Goal: Task Accomplishment & Management: Complete application form

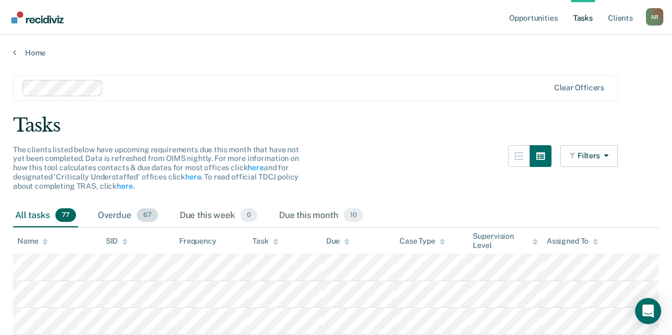
click at [114, 218] on div "Overdue 67" at bounding box center [128, 216] width 65 height 24
click at [127, 217] on div "Overdue 67" at bounding box center [128, 216] width 65 height 24
click at [33, 53] on link "Home" at bounding box center [336, 53] width 646 height 10
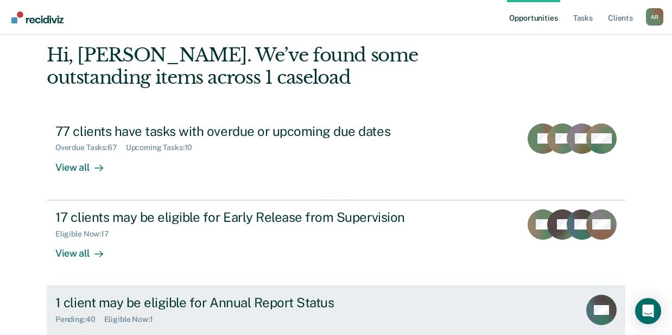
scroll to position [126, 0]
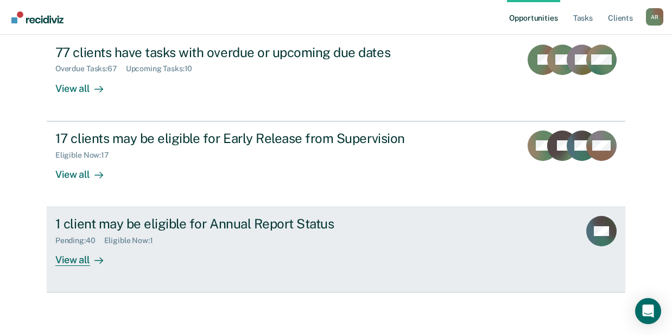
click at [128, 236] on div "Eligible Now : 1" at bounding box center [133, 240] width 58 height 9
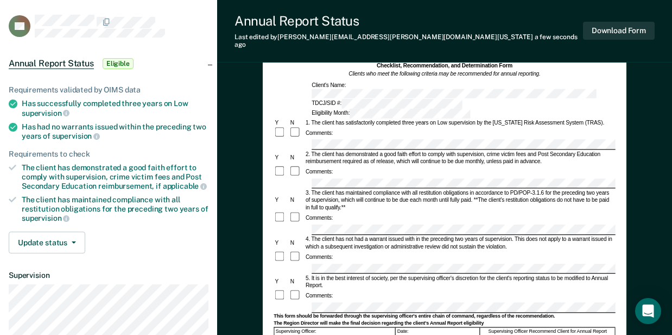
scroll to position [109, 0]
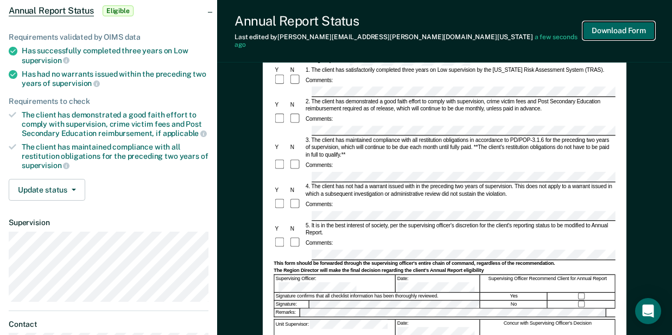
click at [631, 35] on button "Download Form" at bounding box center [619, 31] width 72 height 18
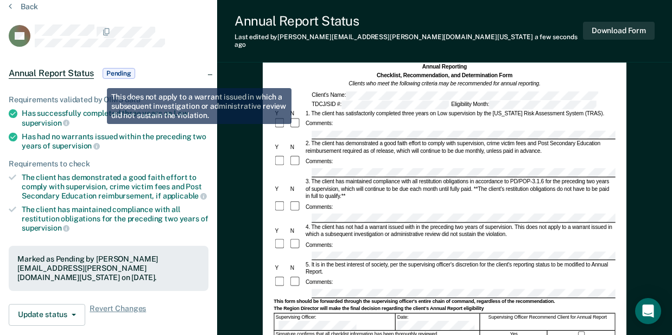
scroll to position [0, 0]
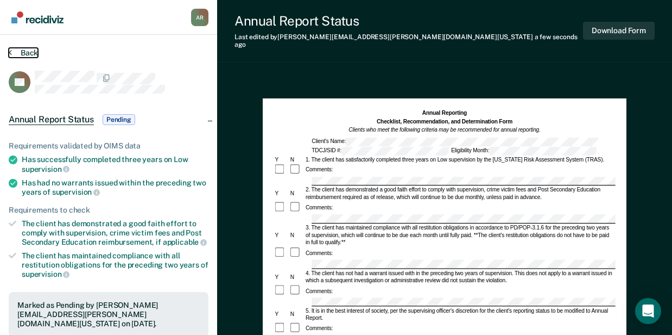
click at [22, 49] on button "Back" at bounding box center [23, 53] width 29 height 10
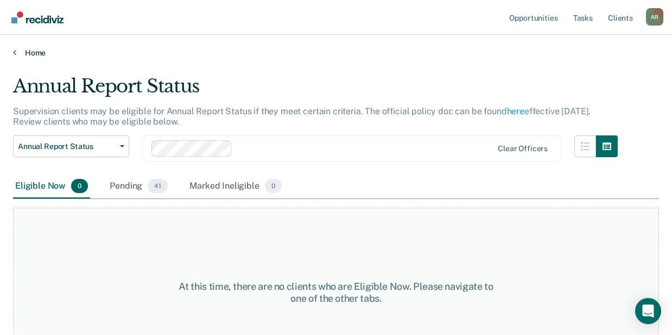
click at [41, 51] on link "Home" at bounding box center [336, 53] width 646 height 10
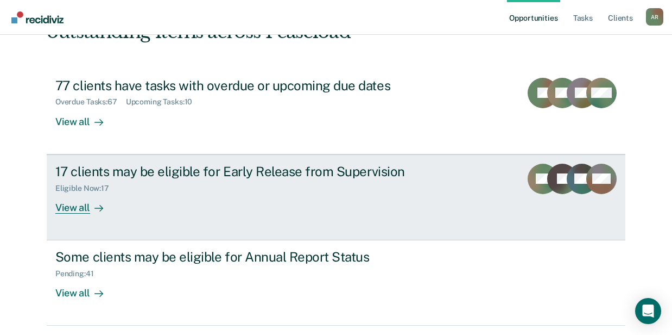
scroll to position [126, 0]
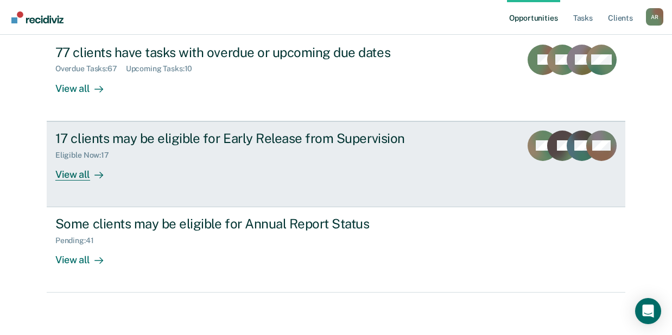
click at [185, 188] on link "17 clients may be eligible for Early Release from Supervision Eligible Now : 17…" at bounding box center [336, 164] width 579 height 86
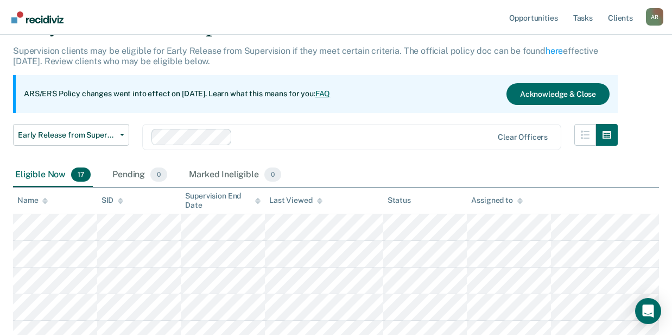
scroll to position [109, 0]
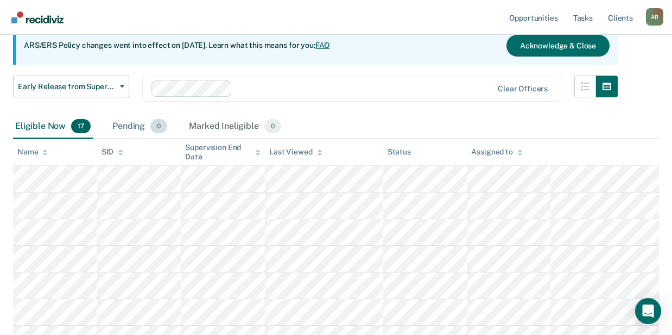
click at [135, 128] on div "Pending 0" at bounding box center [139, 127] width 59 height 24
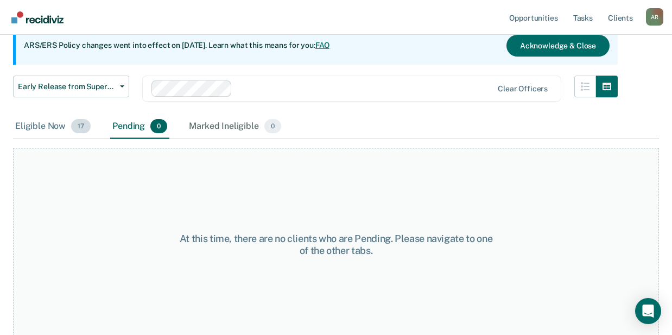
click at [49, 126] on div "Eligible Now 17" at bounding box center [53, 127] width 80 height 24
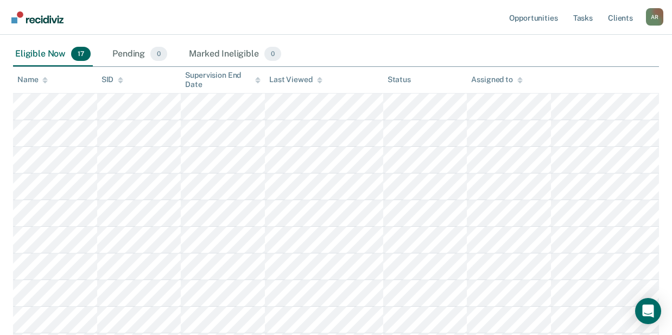
scroll to position [144, 0]
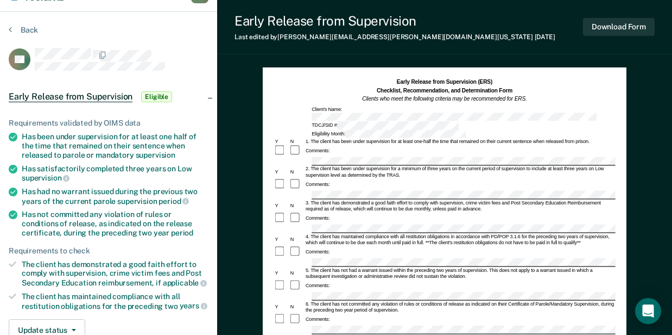
scroll to position [36, 0]
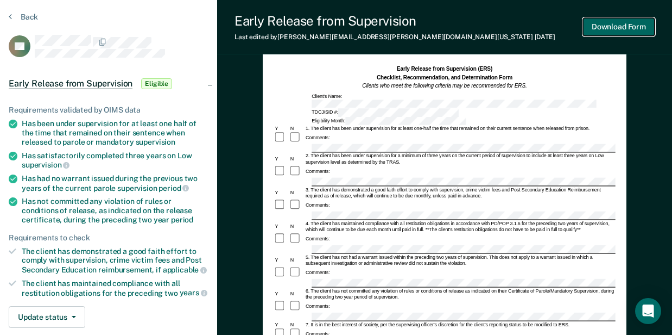
click at [609, 31] on button "Download Form" at bounding box center [619, 27] width 72 height 18
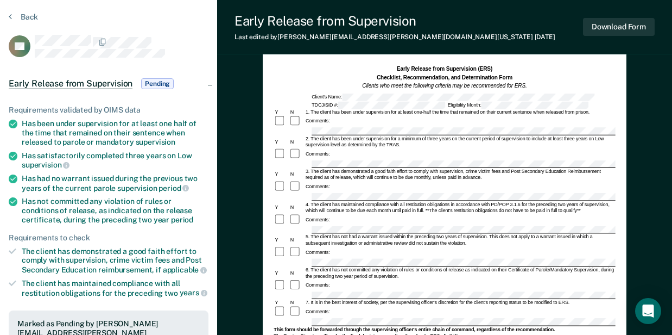
click at [483, 27] on div "Early Release from Supervision Last edited by Aleisha.Roberts@tdcj.texas.gov 5 …" at bounding box center [444, 27] width 455 height 54
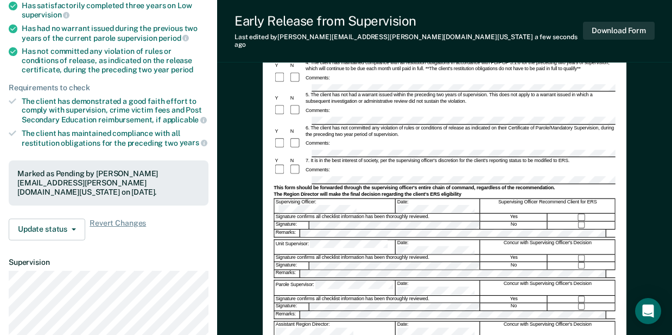
scroll to position [253, 0]
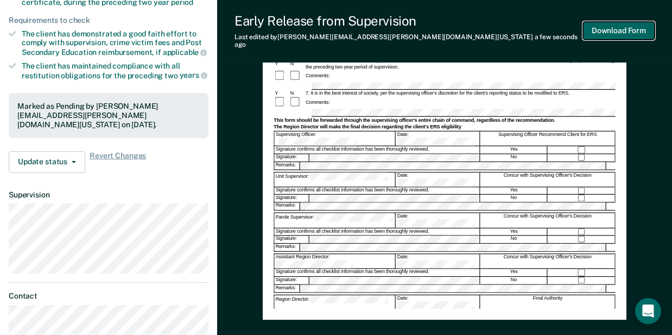
click at [632, 27] on button "Download Form" at bounding box center [619, 31] width 72 height 18
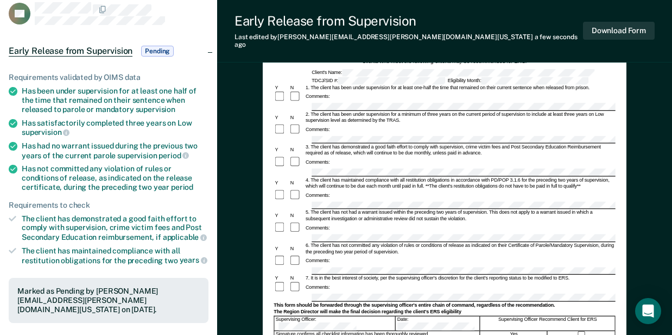
scroll to position [0, 0]
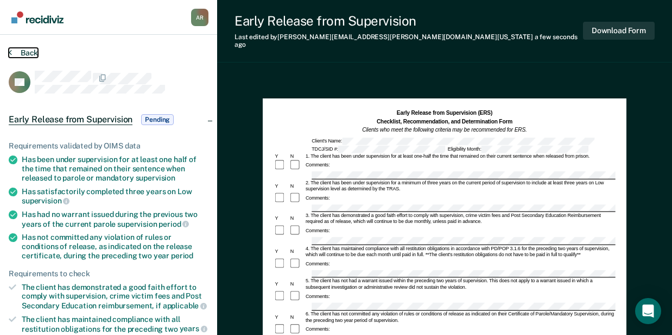
click at [30, 55] on button "Back" at bounding box center [23, 53] width 29 height 10
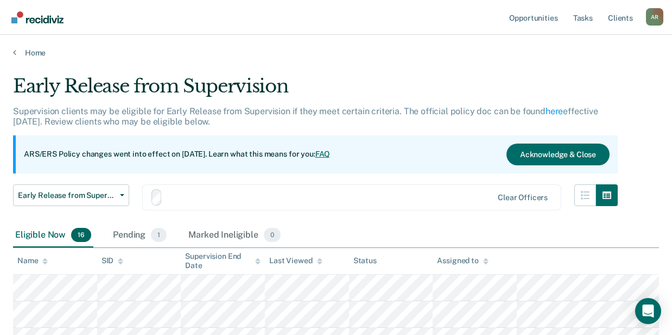
scroll to position [144, 0]
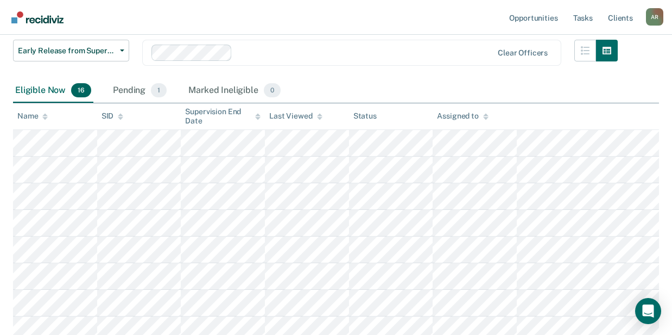
click at [247, 23] on nav "Opportunities Tasks Client s Aleisha Roberts A R Profile How it works Log Out" at bounding box center [336, 17] width 672 height 35
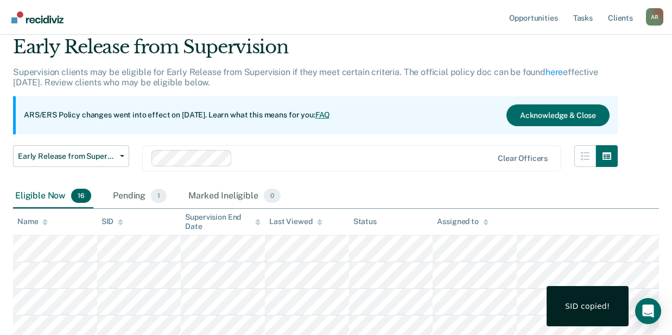
scroll to position [0, 0]
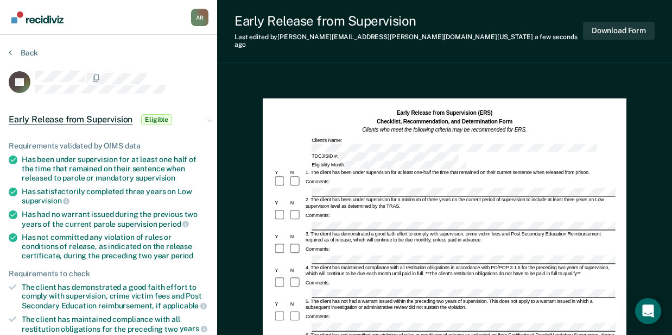
click at [310, 187] on div at bounding box center [445, 191] width 342 height 9
click at [376, 230] on div "3. The client has demonstrated a good faith effort to comply with supervision, …" at bounding box center [459, 236] width 311 height 12
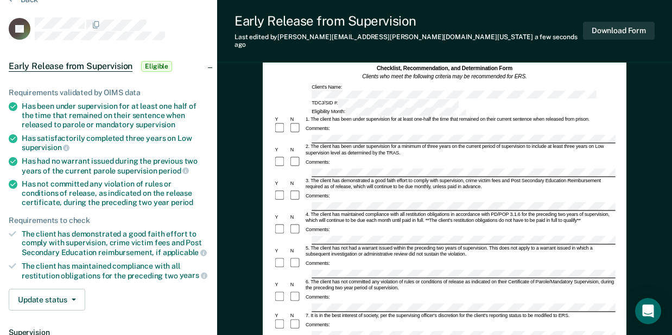
scroll to position [109, 0]
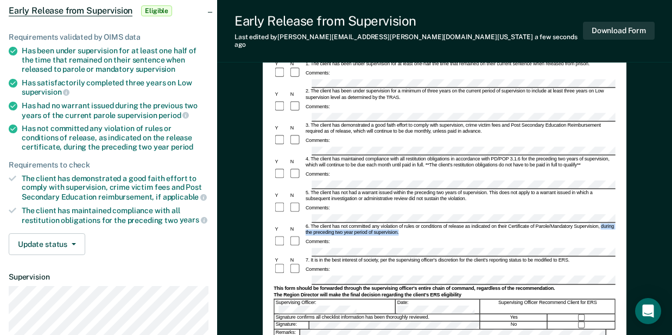
drag, startPoint x: 602, startPoint y: 190, endPoint x: 401, endPoint y: 194, distance: 201.0
click at [401, 223] on div "6. The client has not committed any violation of rules or conditions of release…" at bounding box center [459, 229] width 311 height 12
click at [79, 274] on dt "Supervision" at bounding box center [109, 276] width 200 height 9
click at [343, 241] on form "Early Release from Supervision (ERS) Checklist, Recommendation, and Determinati…" at bounding box center [445, 254] width 342 height 506
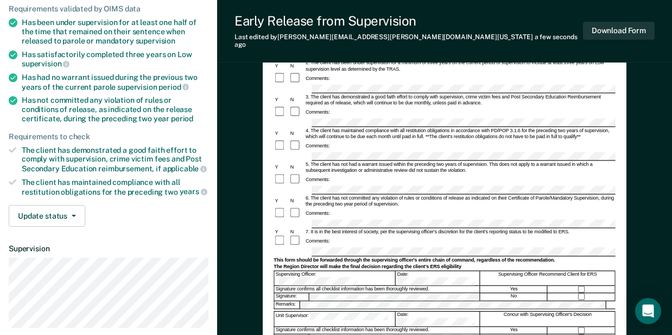
scroll to position [253, 0]
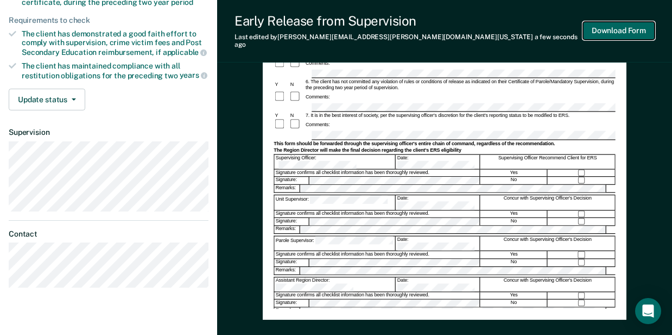
click at [604, 25] on button "Download Form" at bounding box center [619, 31] width 72 height 18
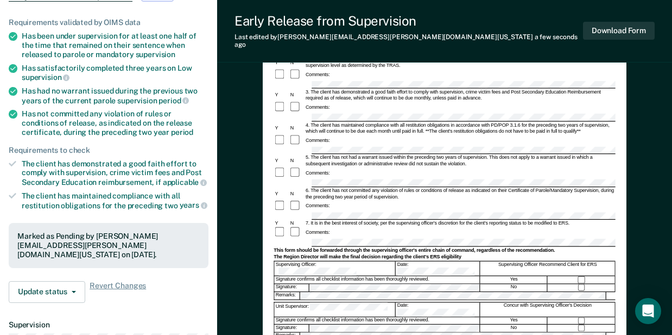
scroll to position [217, 0]
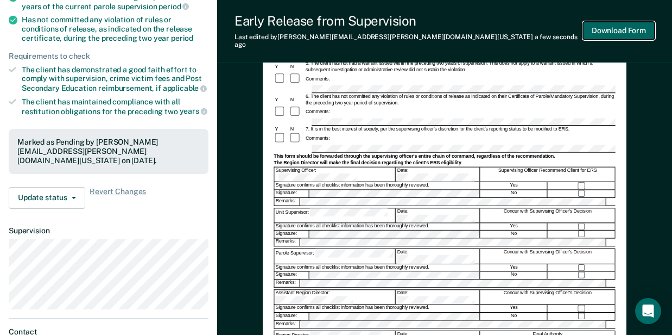
click at [626, 27] on button "Download Form" at bounding box center [619, 31] width 72 height 18
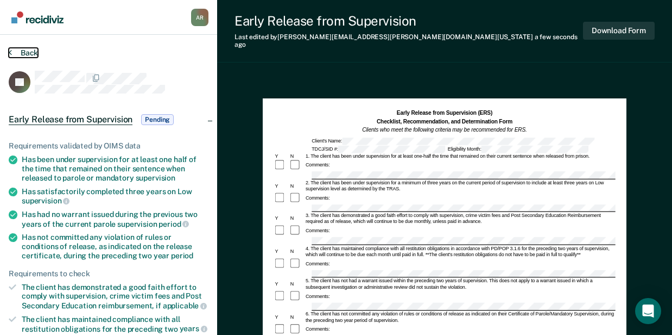
click at [33, 54] on button "Back" at bounding box center [23, 53] width 29 height 10
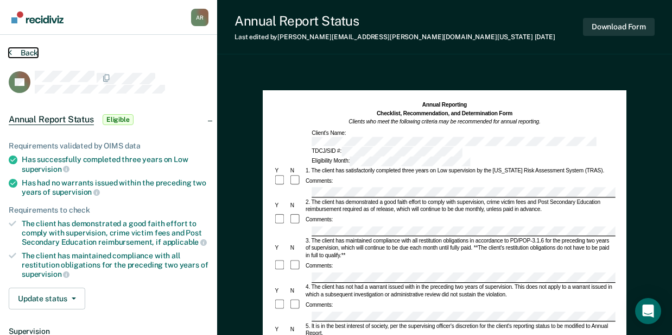
click at [31, 55] on button "Back" at bounding box center [23, 53] width 29 height 10
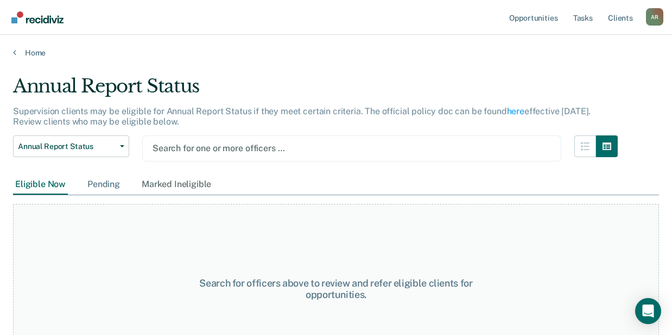
click at [102, 182] on div "Pending" at bounding box center [103, 184] width 37 height 20
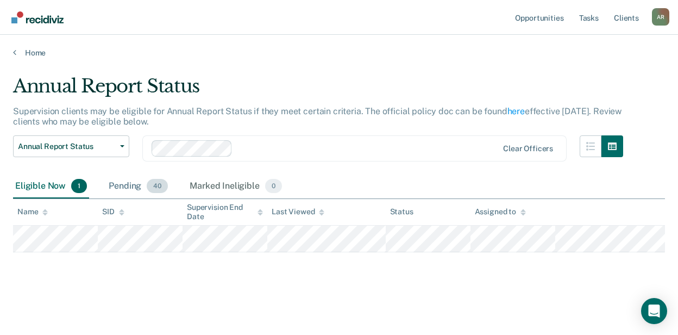
click at [154, 186] on span "40" at bounding box center [157, 186] width 21 height 14
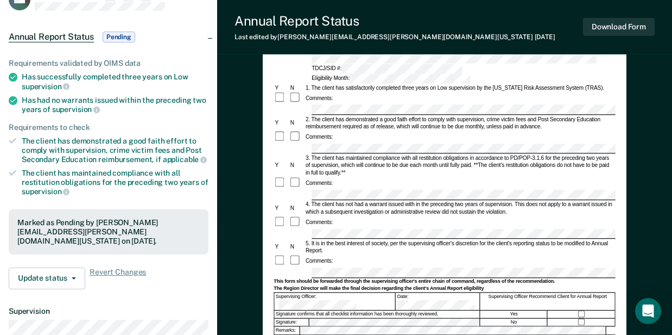
scroll to position [144, 0]
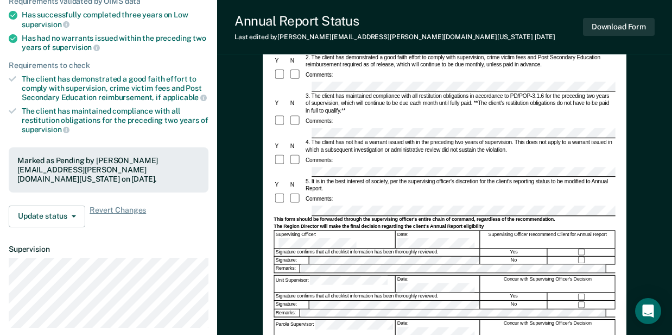
click at [299, 205] on div at bounding box center [445, 210] width 342 height 10
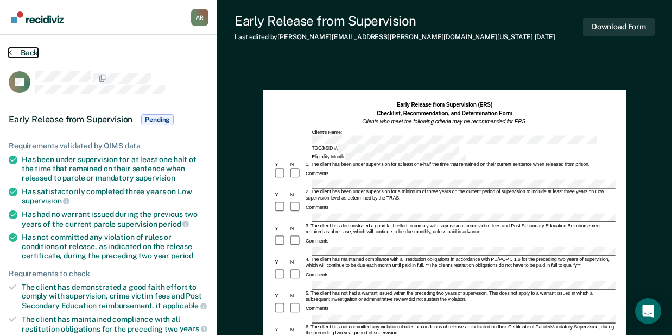
click at [21, 49] on button "Back" at bounding box center [23, 53] width 29 height 10
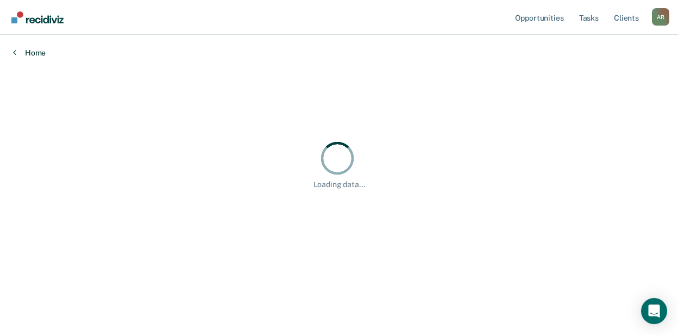
click at [28, 51] on link "Home" at bounding box center [339, 53] width 652 height 10
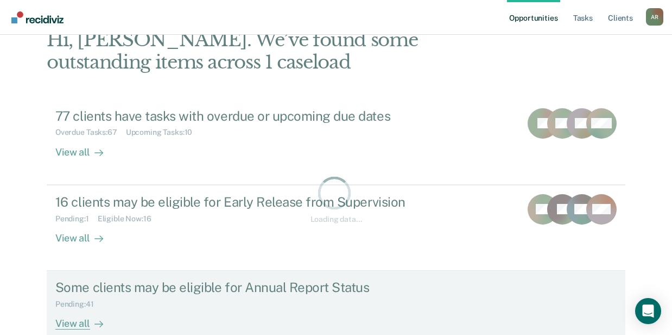
scroll to position [126, 0]
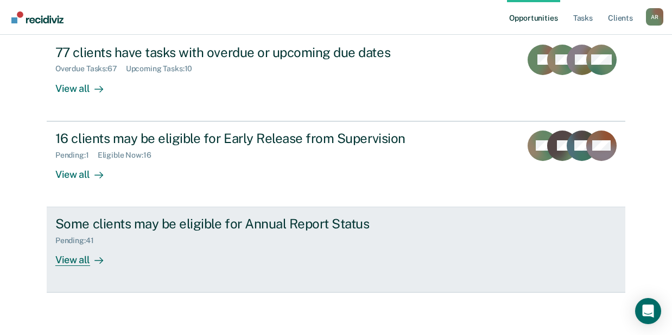
click at [203, 256] on div "Some clients may be eligible for Annual Report Status Pending : 41 View all" at bounding box center [258, 241] width 407 height 50
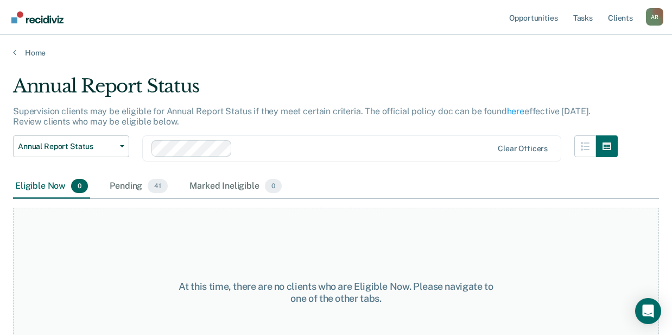
click at [137, 184] on div "Pending 41" at bounding box center [139, 186] width 62 height 24
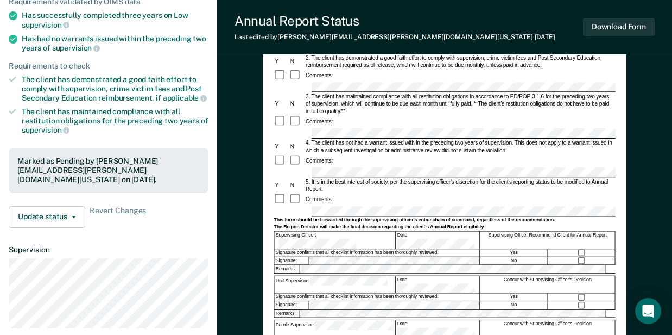
scroll to position [181, 0]
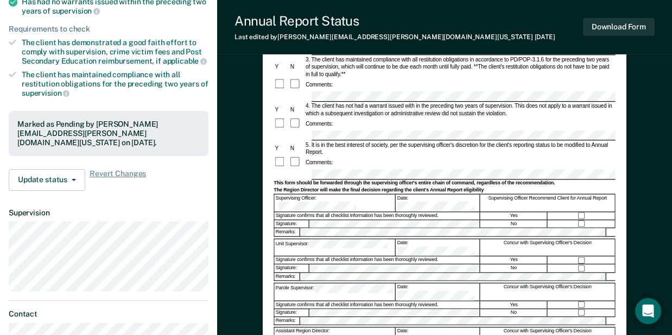
click at [310, 239] on div "Unit Supervisor:" at bounding box center [334, 247] width 121 height 17
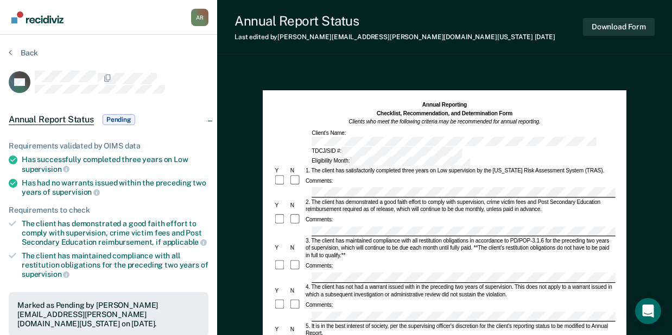
scroll to position [217, 0]
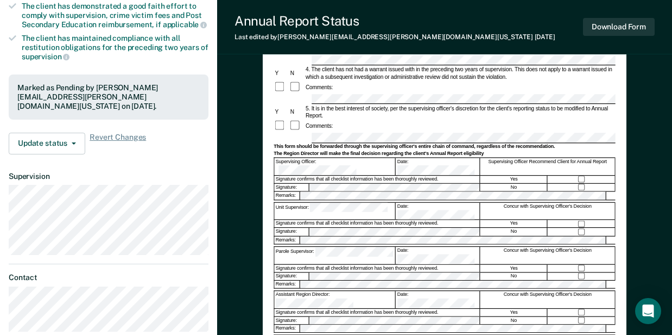
click at [307, 247] on div "Parole Supervisor:" at bounding box center [334, 255] width 121 height 17
click at [267, 243] on div "Annual Reporting Checklist, Recommendation, and Determination Form Clients who …" at bounding box center [445, 110] width 364 height 474
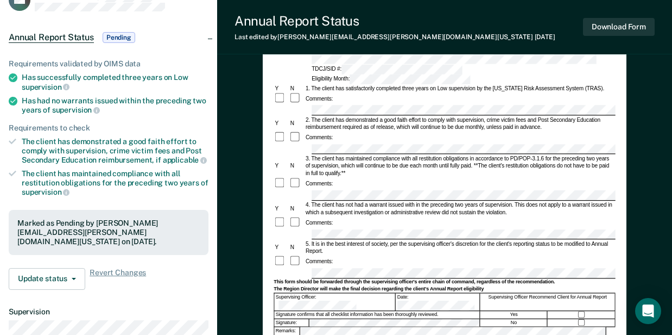
scroll to position [181, 0]
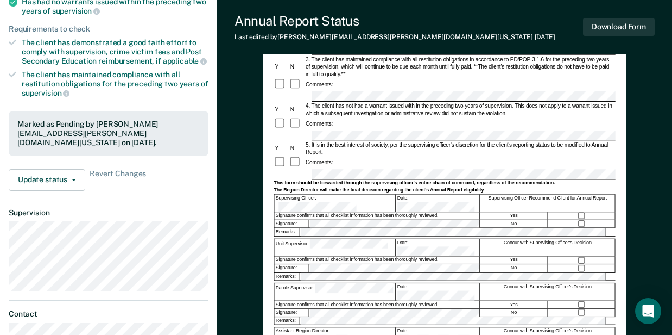
click at [299, 239] on div "Unit Supervisor:" at bounding box center [334, 247] width 121 height 17
click at [314, 283] on div "Parole Supervisor:" at bounding box center [334, 291] width 121 height 17
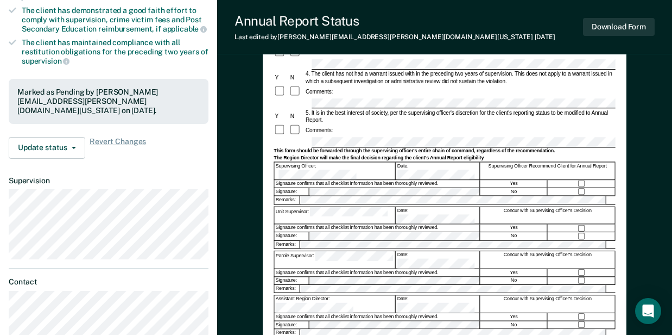
scroll to position [253, 0]
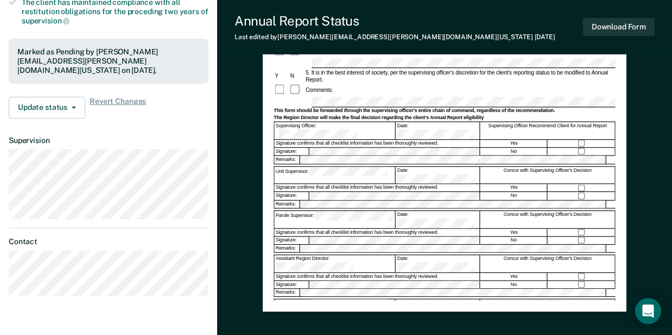
click at [306, 299] on div "Region Director:" at bounding box center [334, 307] width 121 height 17
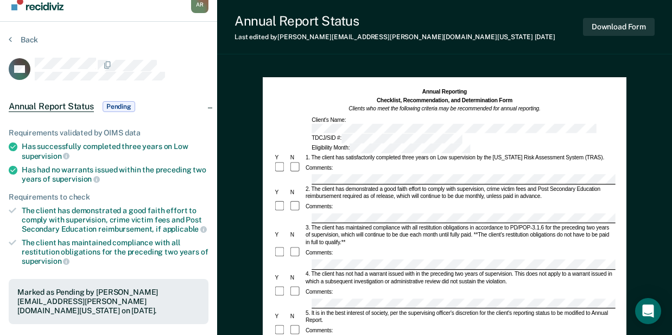
scroll to position [0, 0]
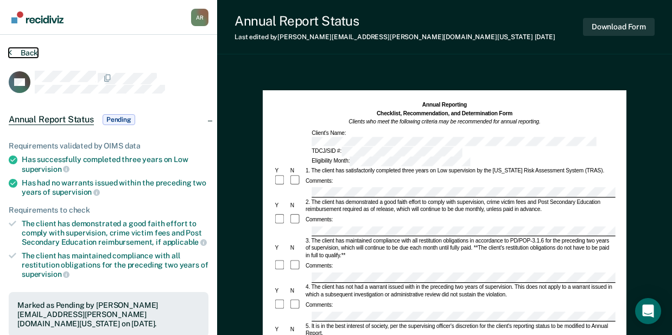
click at [35, 53] on button "Back" at bounding box center [23, 53] width 29 height 10
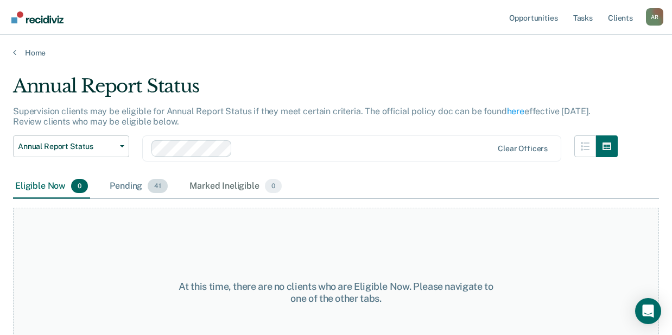
click at [131, 191] on div "Pending 41" at bounding box center [139, 186] width 62 height 24
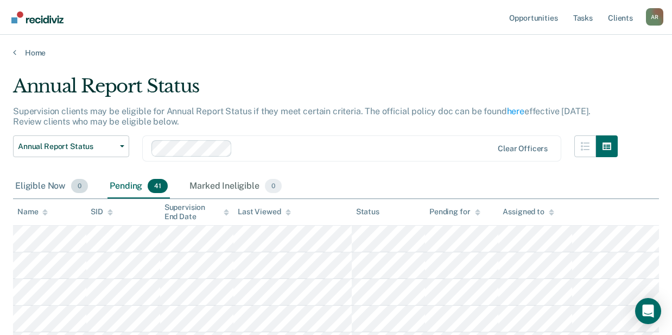
click at [42, 187] on div "Eligible Now 0" at bounding box center [51, 186] width 77 height 24
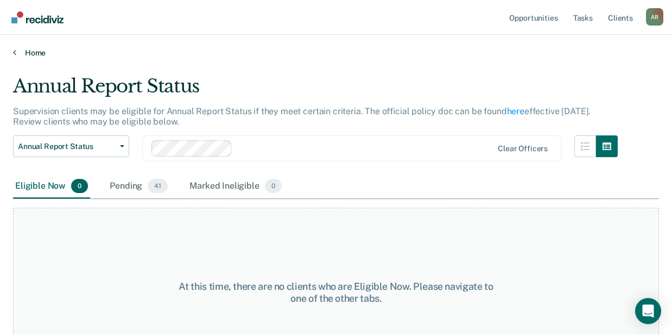
click at [36, 50] on link "Home" at bounding box center [336, 53] width 646 height 10
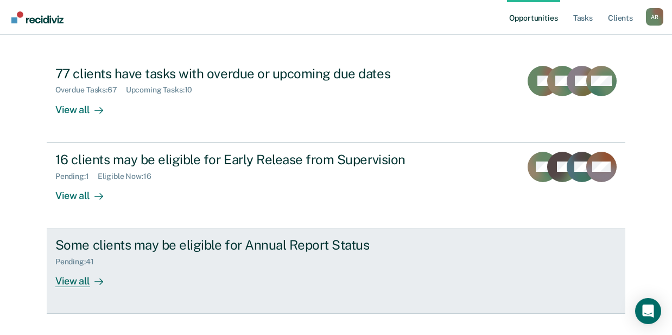
scroll to position [109, 0]
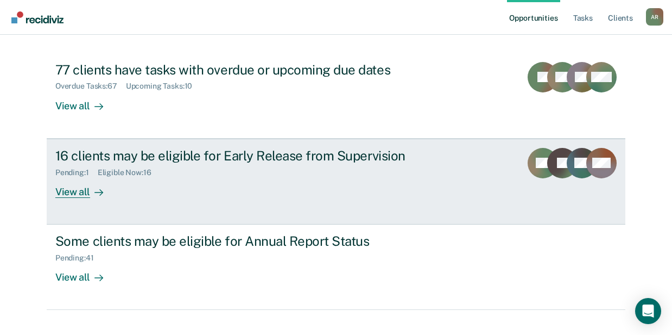
click at [177, 199] on link "16 clients may be eligible for Early Release from Supervision Pending : 1 Eligi…" at bounding box center [336, 181] width 579 height 86
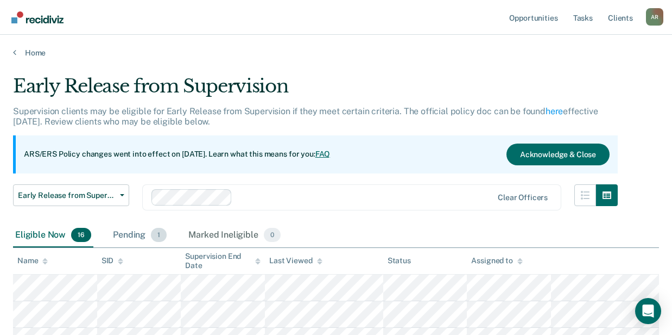
click at [135, 234] on div "Pending 1" at bounding box center [140, 235] width 58 height 24
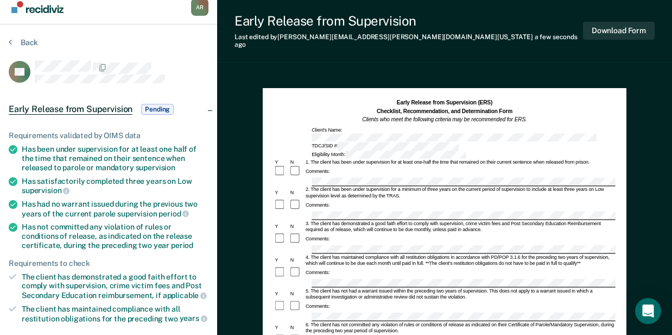
scroll to position [109, 0]
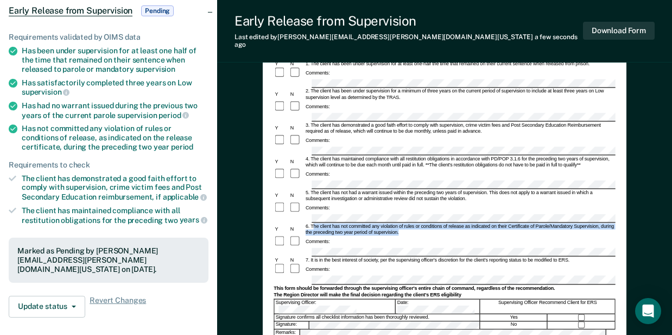
drag, startPoint x: 312, startPoint y: 189, endPoint x: 407, endPoint y: 199, distance: 95.0
click at [407, 223] on div "6. The client has not committed any violation of rules or conditions of release…" at bounding box center [459, 229] width 311 height 12
copy div "he client has not committed any violation of rules or conditions of release as …"
click at [308, 248] on div at bounding box center [445, 252] width 342 height 9
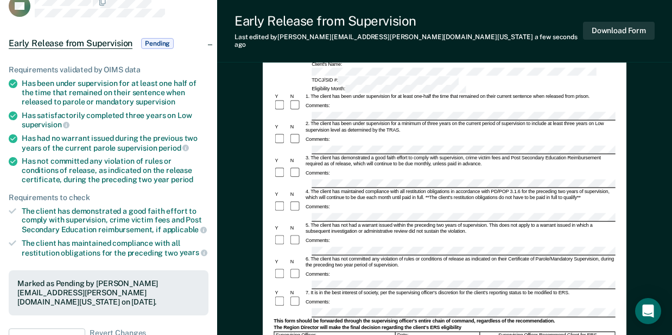
scroll to position [253, 0]
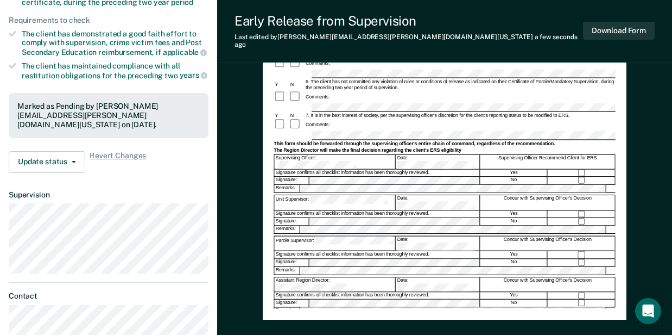
click at [311, 131] on div at bounding box center [485, 135] width 348 height 9
click at [301, 195] on div "Unit Supervisor:" at bounding box center [334, 202] width 121 height 15
click at [301, 236] on div "Parole Supervisor:" at bounding box center [334, 243] width 121 height 15
click at [245, 217] on div "Early Release from Supervision (ERS) Checklist, Recommendation, and Determinati…" at bounding box center [444, 125] width 455 height 607
click at [299, 318] on div "Region Director:" at bounding box center [334, 325] width 121 height 15
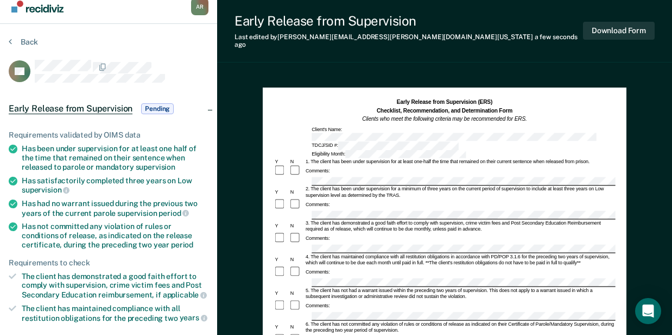
scroll to position [0, 0]
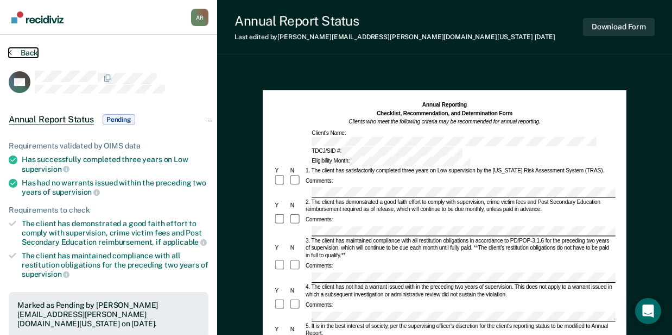
click at [24, 54] on button "Back" at bounding box center [23, 53] width 29 height 10
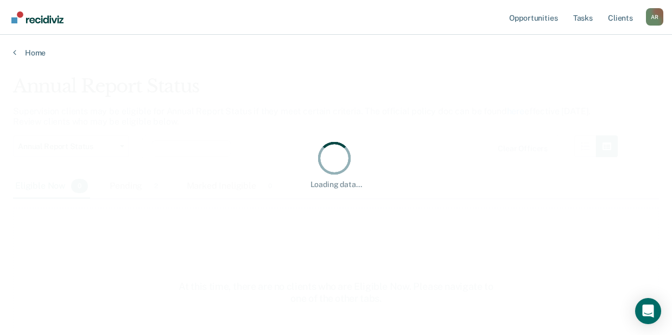
click at [128, 188] on div "Loading data..." at bounding box center [335, 164] width 611 height 50
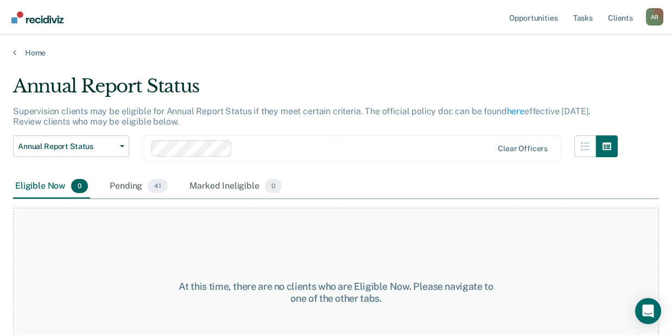
click at [105, 182] on div "Loading data..." at bounding box center [335, 164] width 611 height 50
click at [122, 187] on div "Pending 41" at bounding box center [139, 186] width 62 height 24
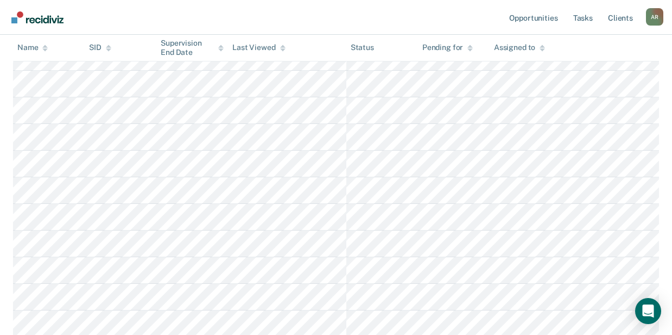
scroll to position [981, 0]
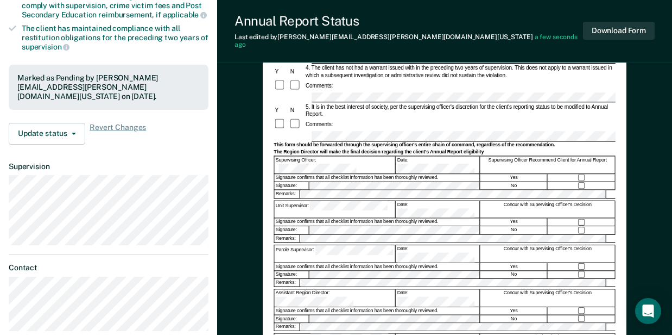
scroll to position [289, 0]
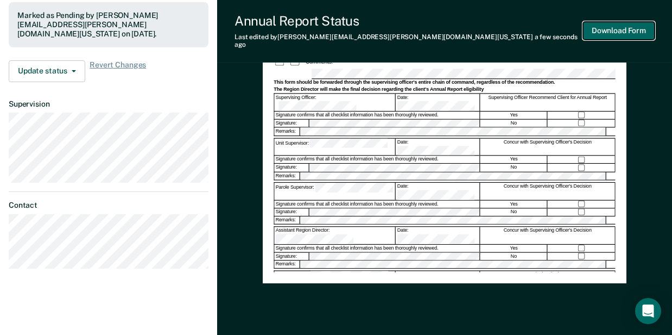
click at [615, 28] on button "Download Form" at bounding box center [619, 31] width 72 height 18
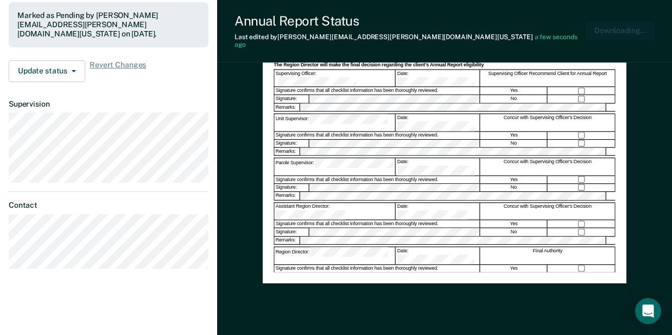
scroll to position [0, 0]
click at [462, 12] on div "Annual Report Status Last edited by Aleisha.Roberts@tdcj.texas.gov a few second…" at bounding box center [444, 31] width 455 height 62
